Goal: Transaction & Acquisition: Purchase product/service

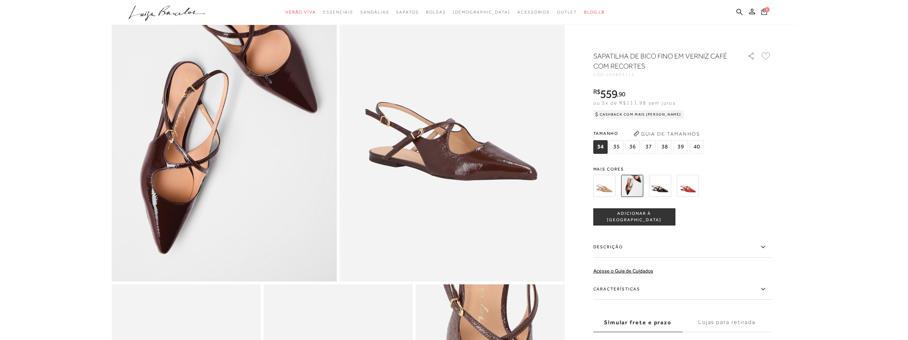
click at [661, 188] on img at bounding box center [660, 186] width 22 height 22
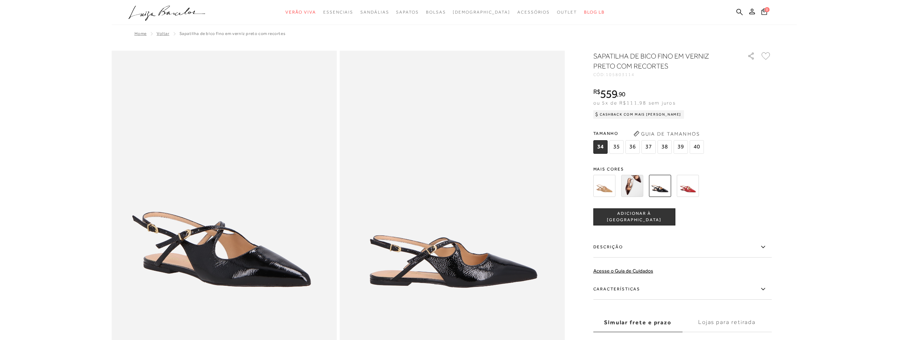
click at [602, 187] on img at bounding box center [604, 186] width 22 height 22
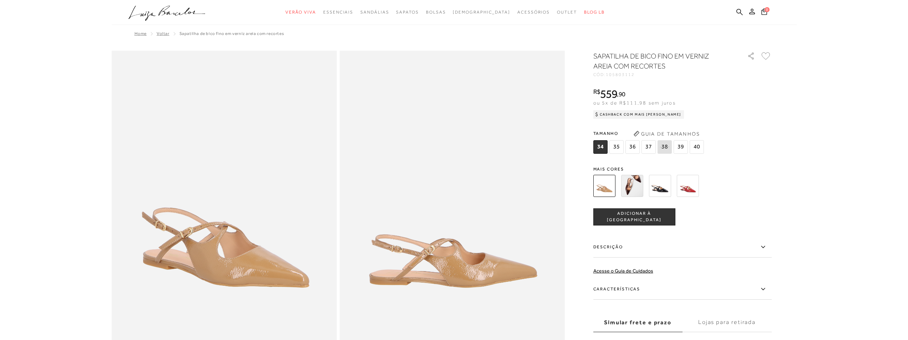
click at [654, 189] on img at bounding box center [660, 186] width 22 height 22
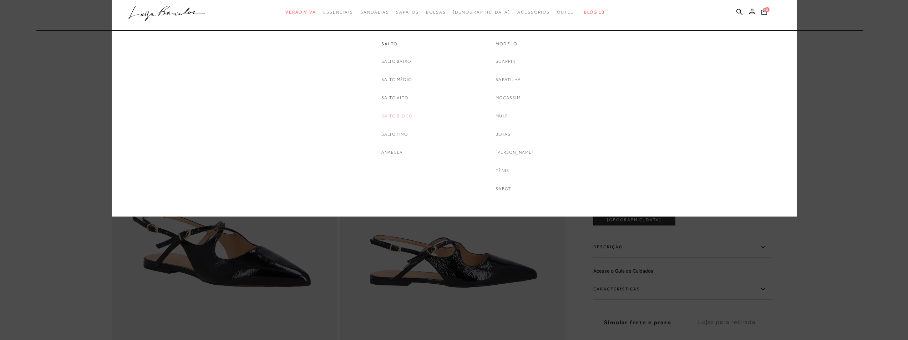
click at [399, 115] on link "Salto Bloco" at bounding box center [396, 115] width 31 height 7
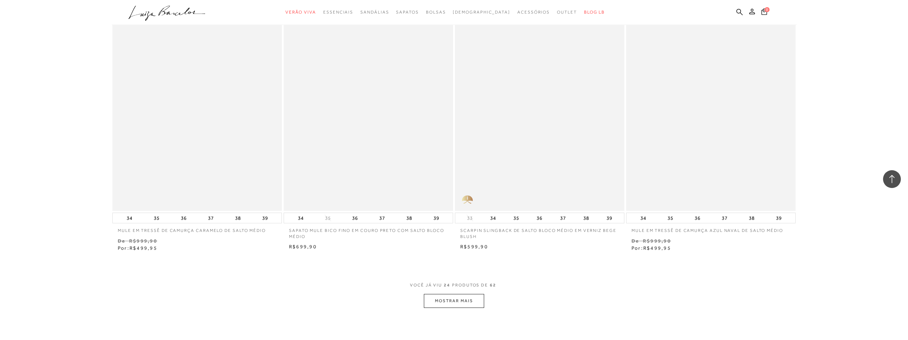
scroll to position [1641, 0]
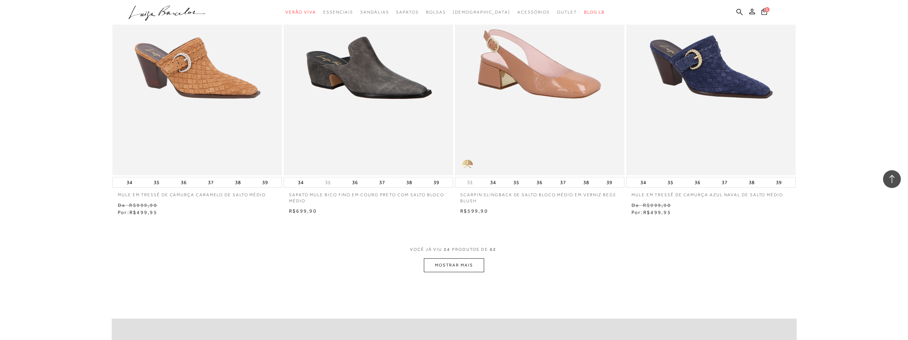
click at [455, 264] on button "MOSTRAR MAIS" at bounding box center [454, 265] width 60 height 14
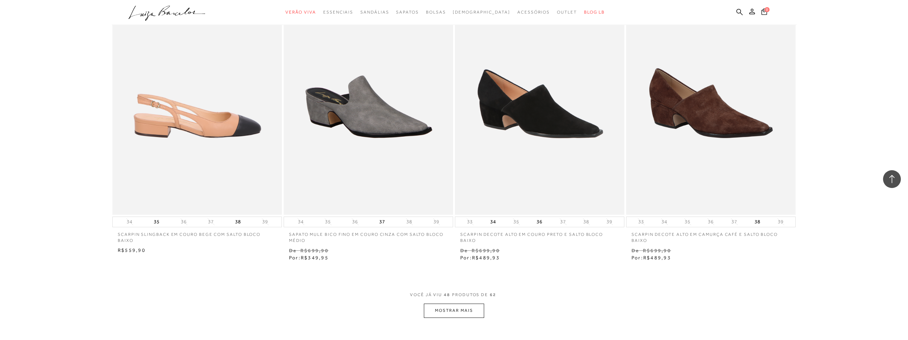
scroll to position [3461, 0]
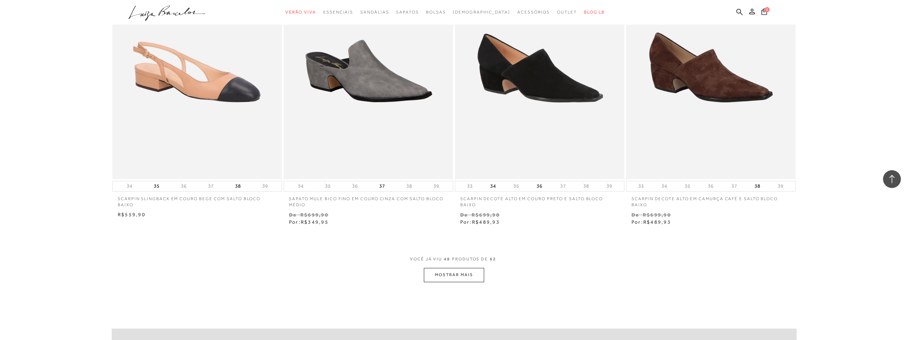
click at [452, 272] on button "MOSTRAR MAIS" at bounding box center [454, 275] width 60 height 14
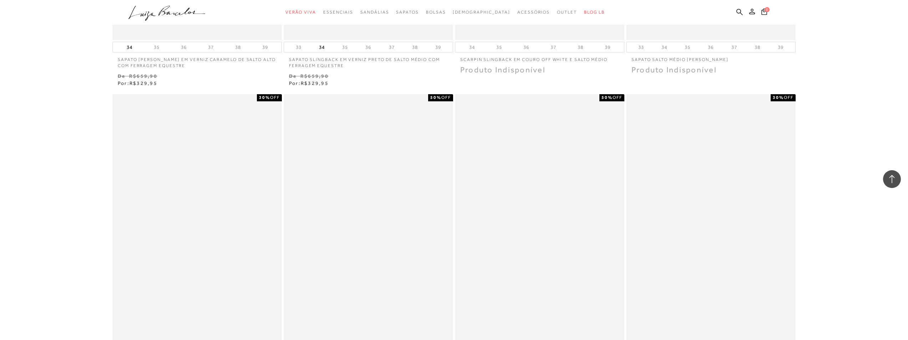
scroll to position [3925, 0]
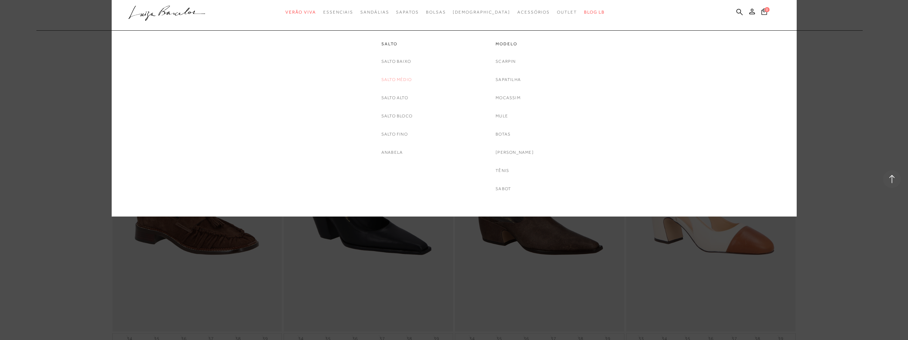
click at [401, 80] on link "Salto Médio" at bounding box center [396, 79] width 30 height 7
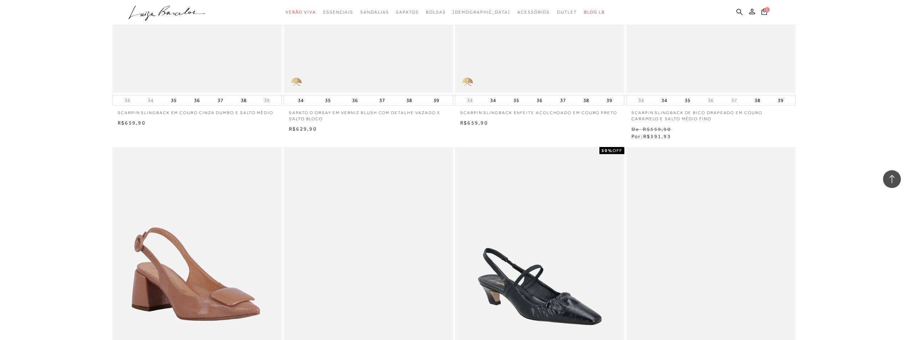
scroll to position [1285, 0]
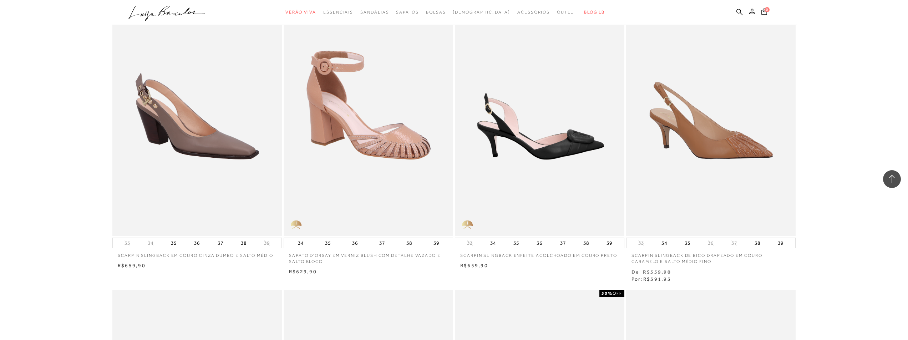
click at [536, 133] on img at bounding box center [540, 108] width 169 height 254
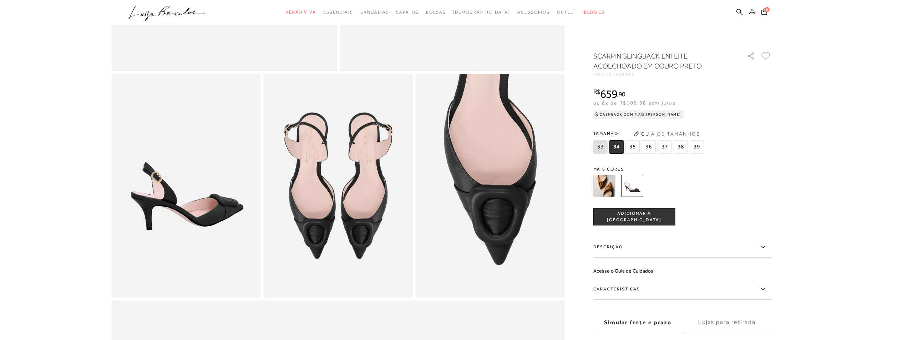
scroll to position [321, 0]
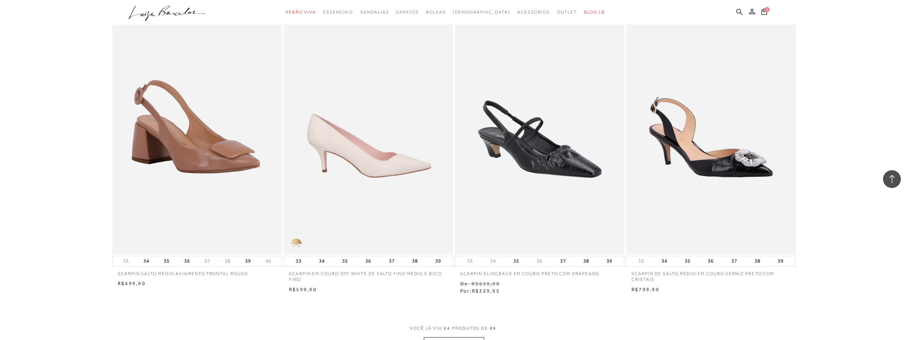
scroll to position [1677, 0]
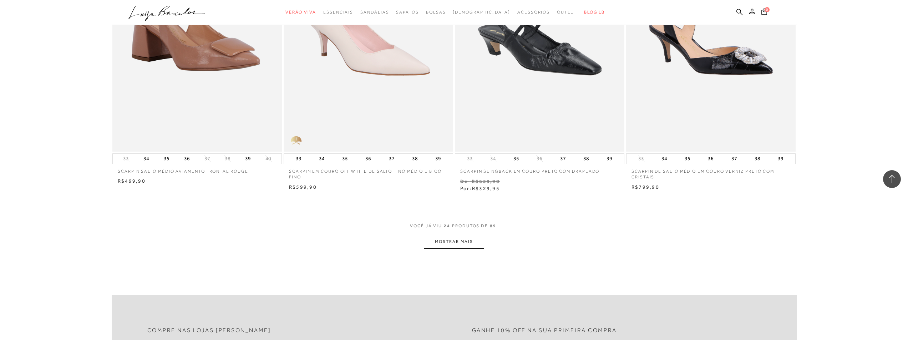
click at [459, 245] on button "MOSTRAR MAIS" at bounding box center [454, 242] width 60 height 14
